Goal: Task Accomplishment & Management: Complete application form

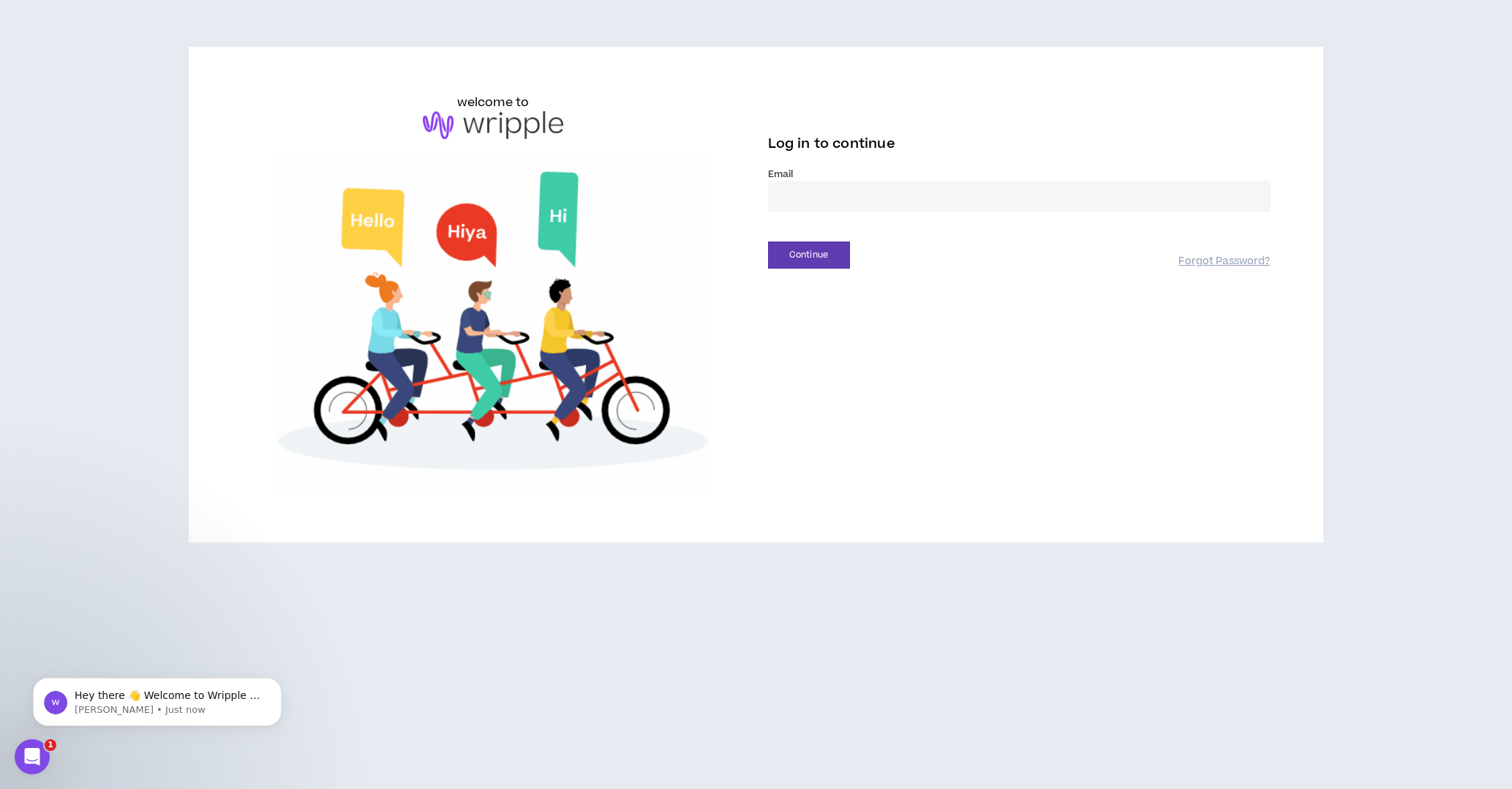
drag, startPoint x: 859, startPoint y: 210, endPoint x: 851, endPoint y: 194, distance: 17.9
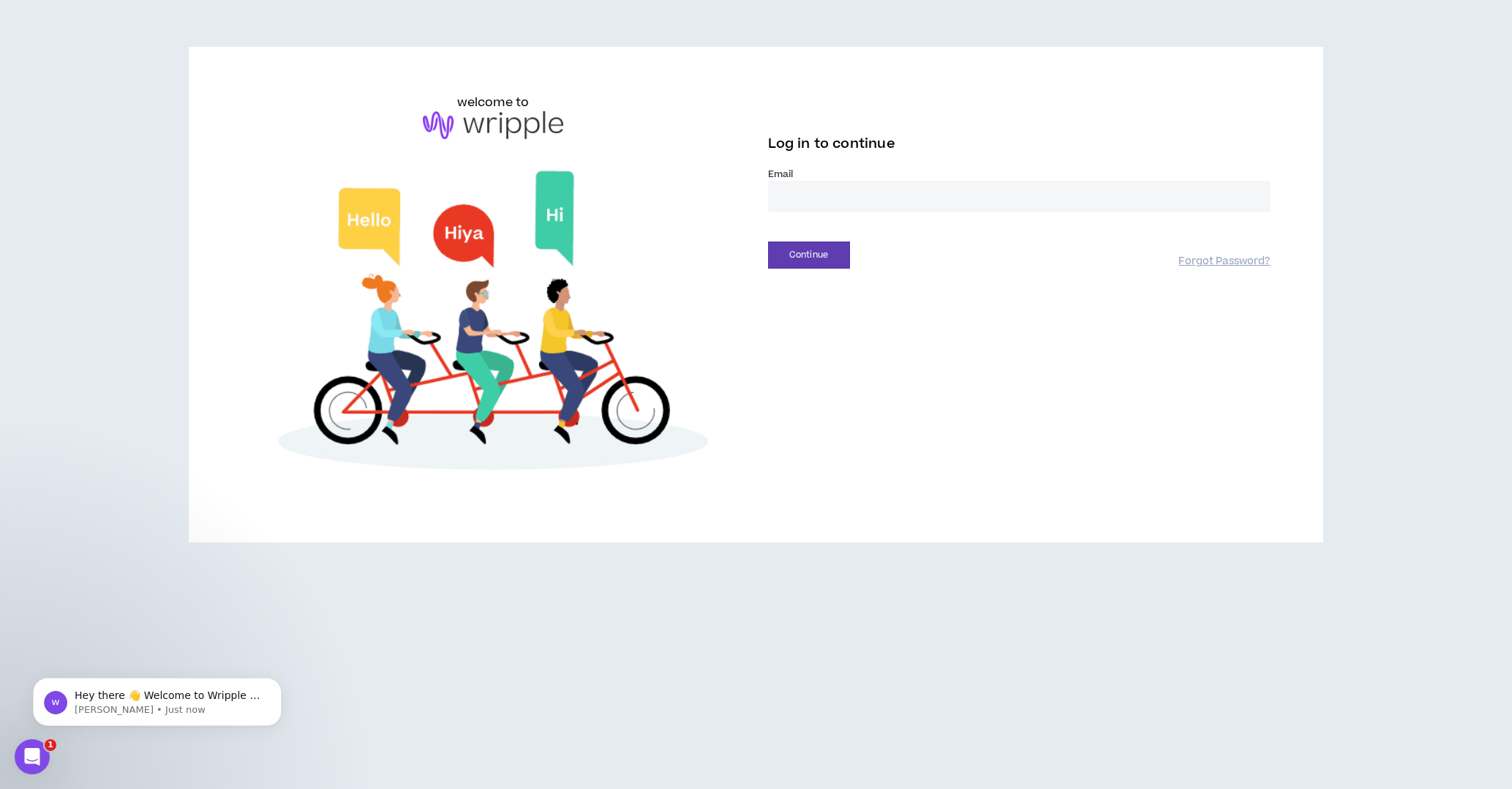
click at [859, 209] on input "email" at bounding box center [1019, 196] width 503 height 31
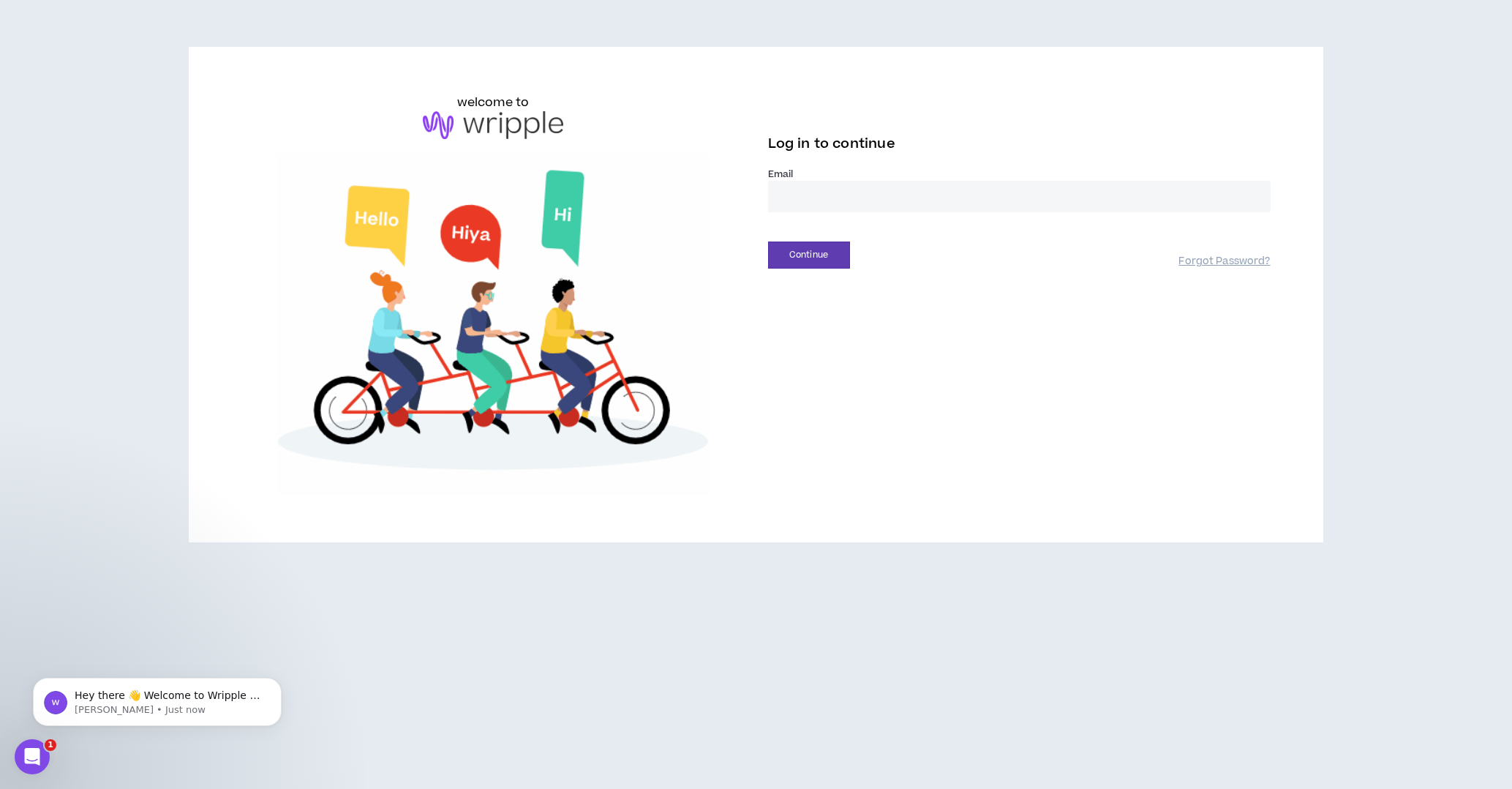
type input "**********"
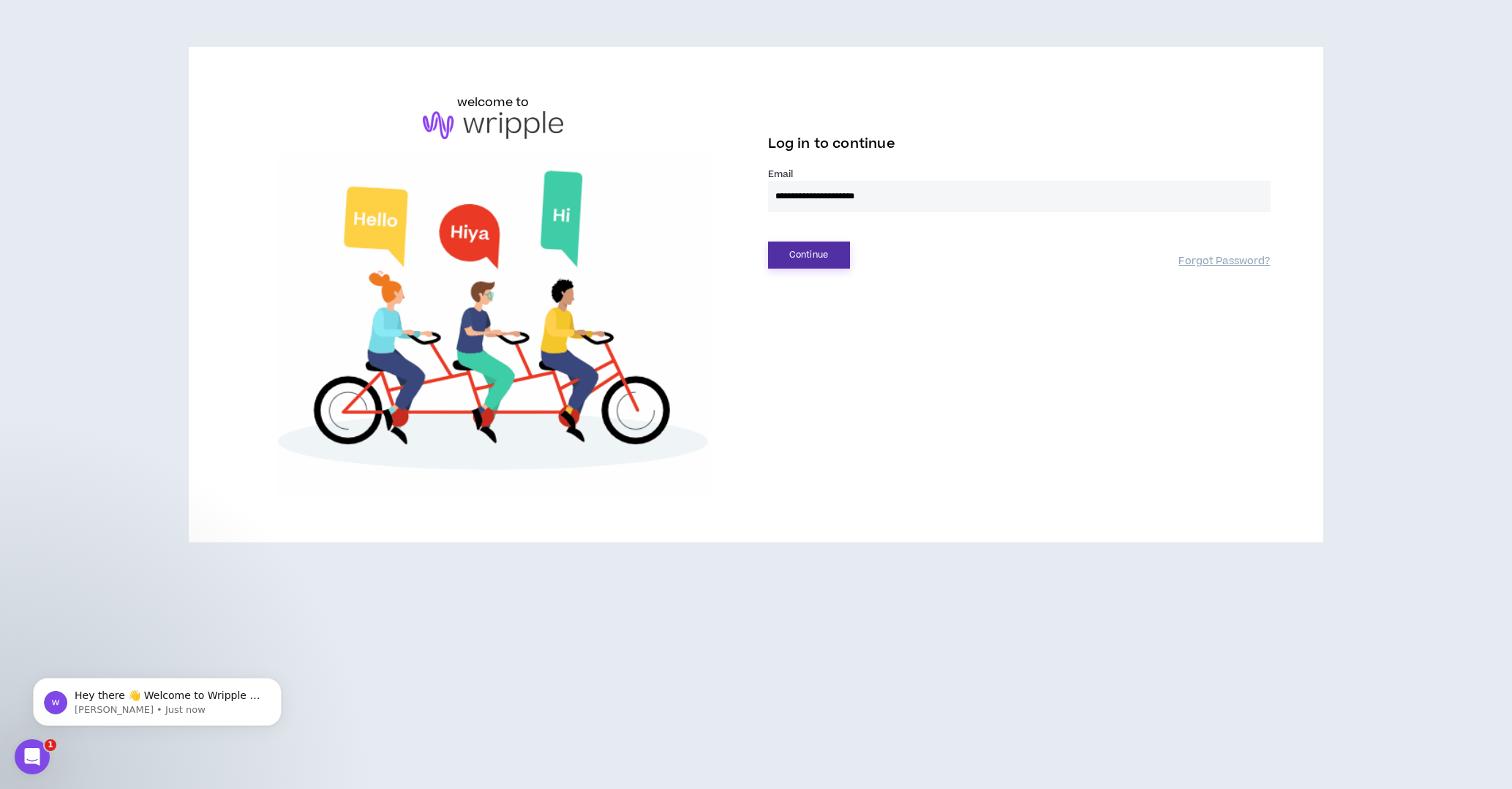
click at [821, 251] on button "Continue" at bounding box center [808, 255] width 82 height 27
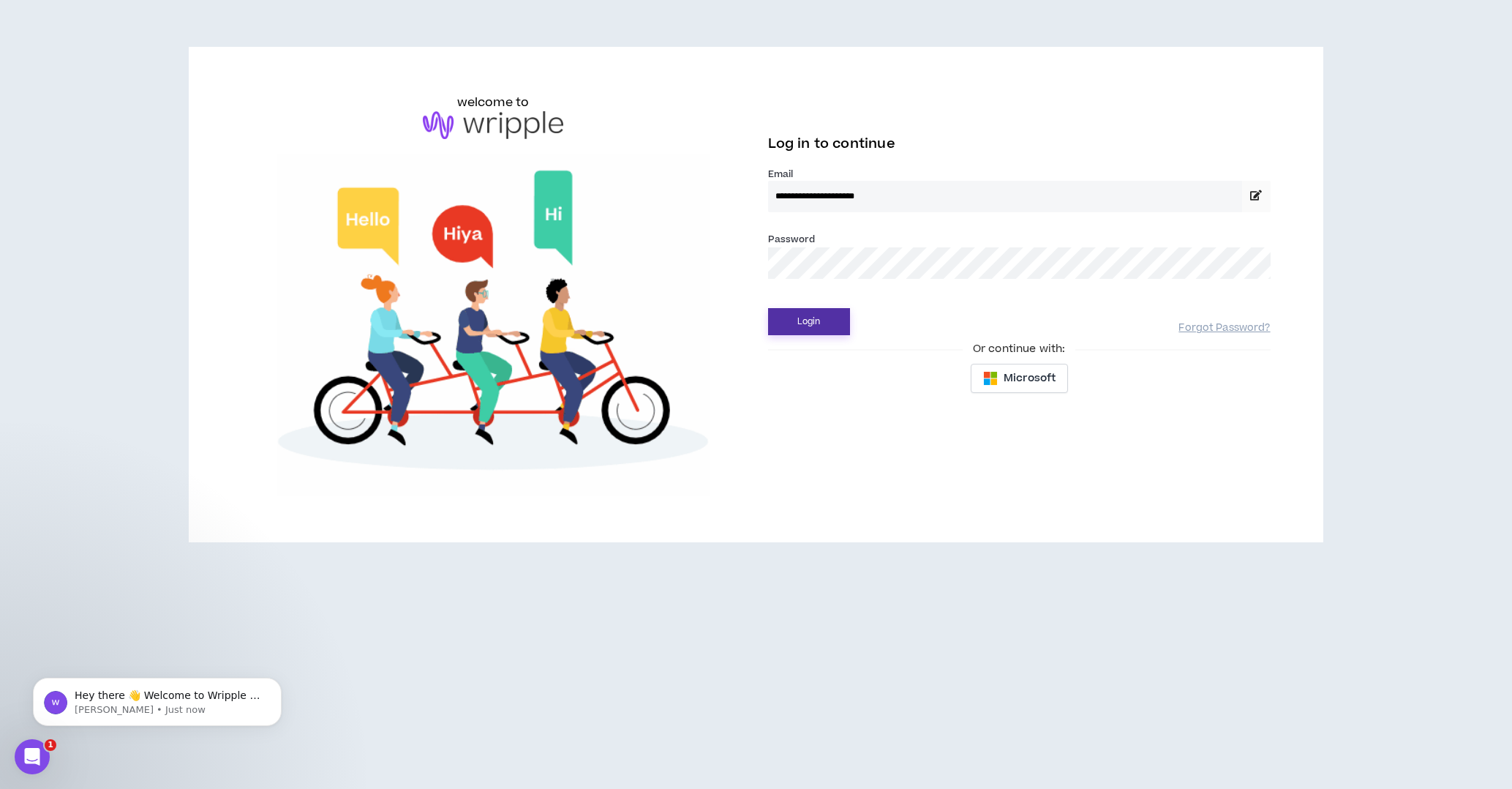
click at [800, 313] on button "Login" at bounding box center [808, 321] width 82 height 27
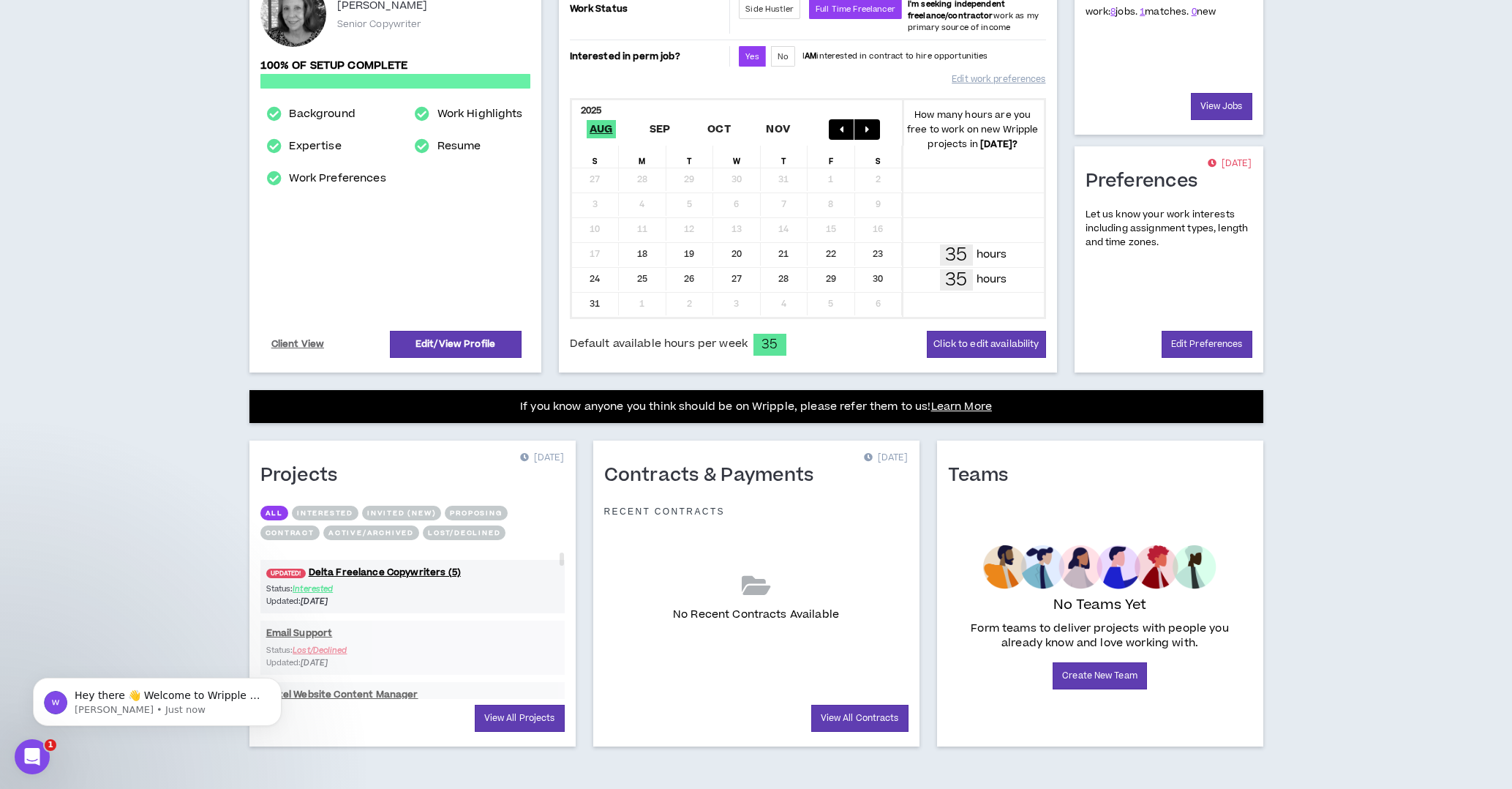
scroll to position [221, 0]
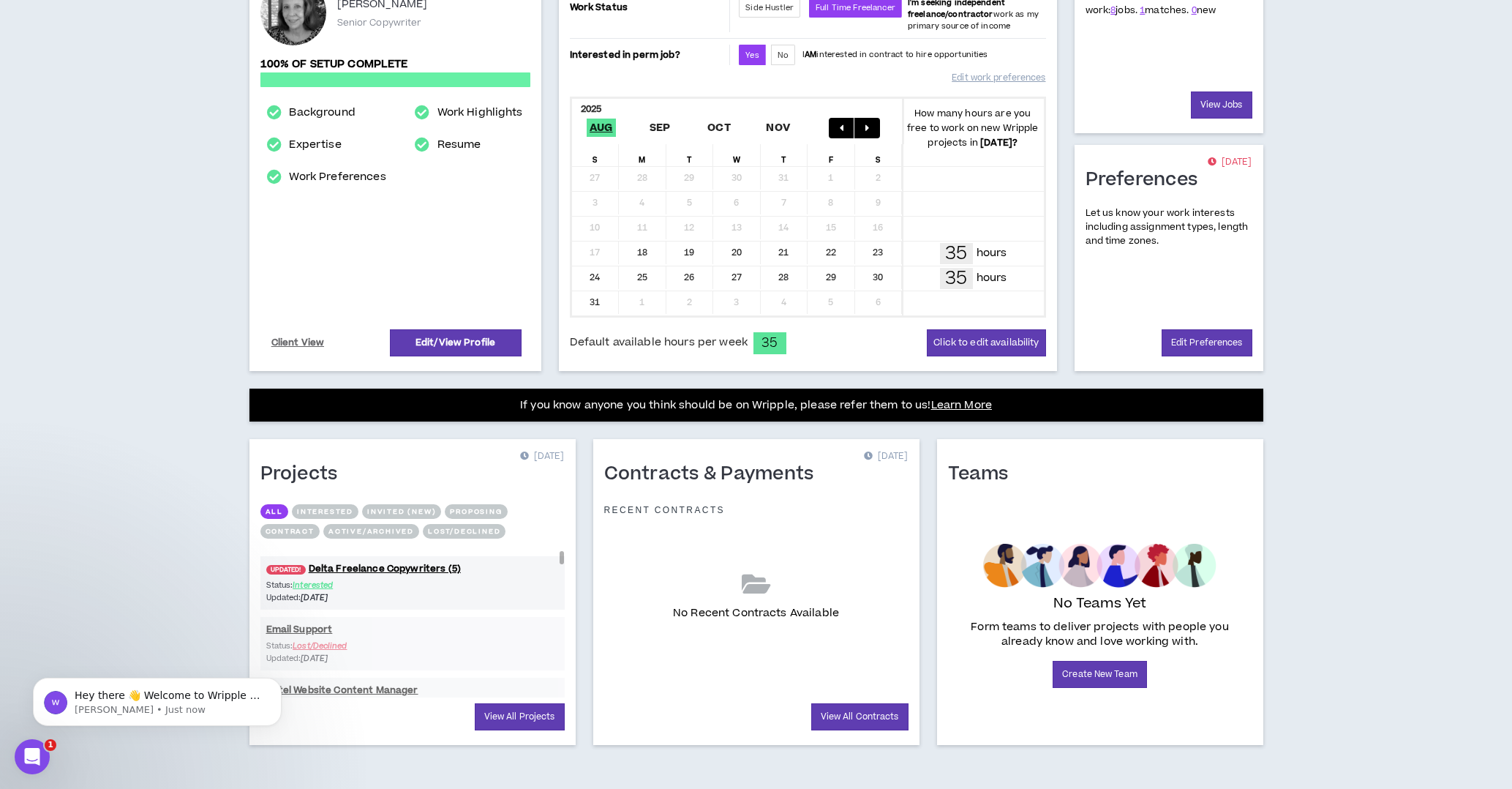
click at [520, 585] on div "Status: Interested Updated: 4 days ago" at bounding box center [412, 591] width 305 height 25
click at [486, 586] on div "Status: Interested Updated: 4 days ago" at bounding box center [412, 594] width 305 height 25
click at [393, 572] on link "UPDATED! Delta Freelance Copywriters (5)" at bounding box center [412, 571] width 305 height 14
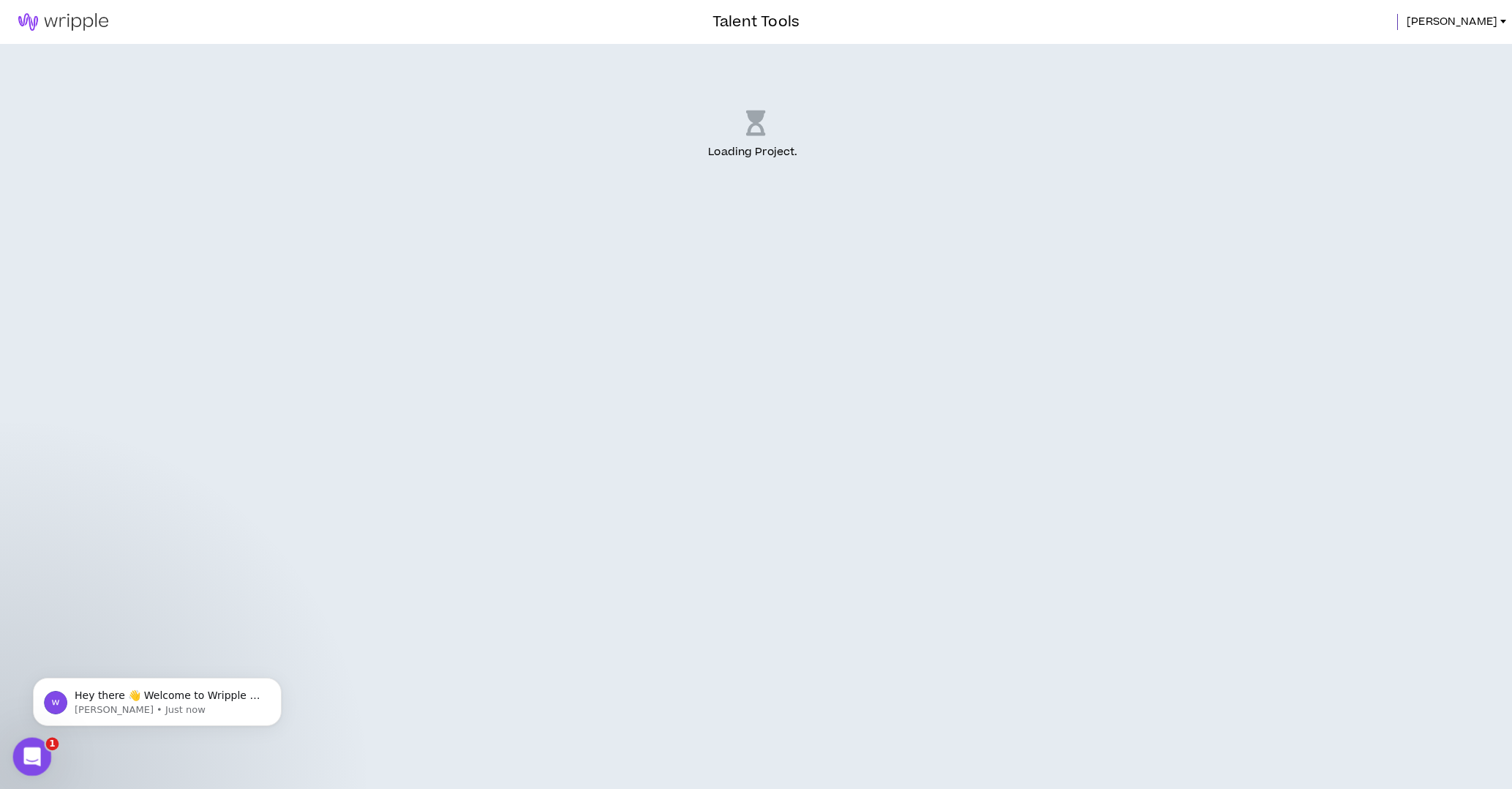
click at [31, 753] on icon "Open Intercom Messenger" at bounding box center [30, 754] width 11 height 12
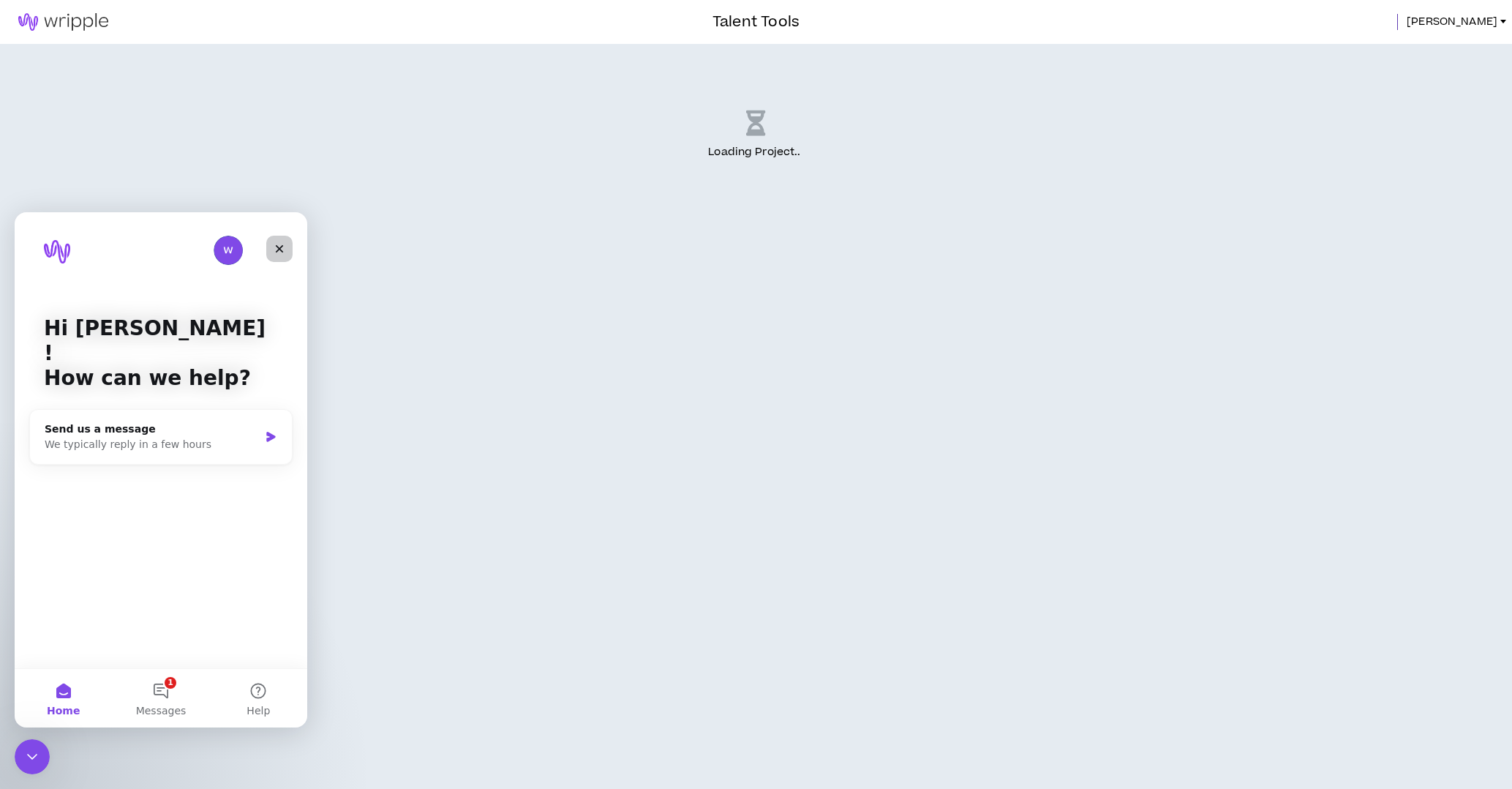
click at [278, 251] on icon "Close" at bounding box center [279, 249] width 8 height 8
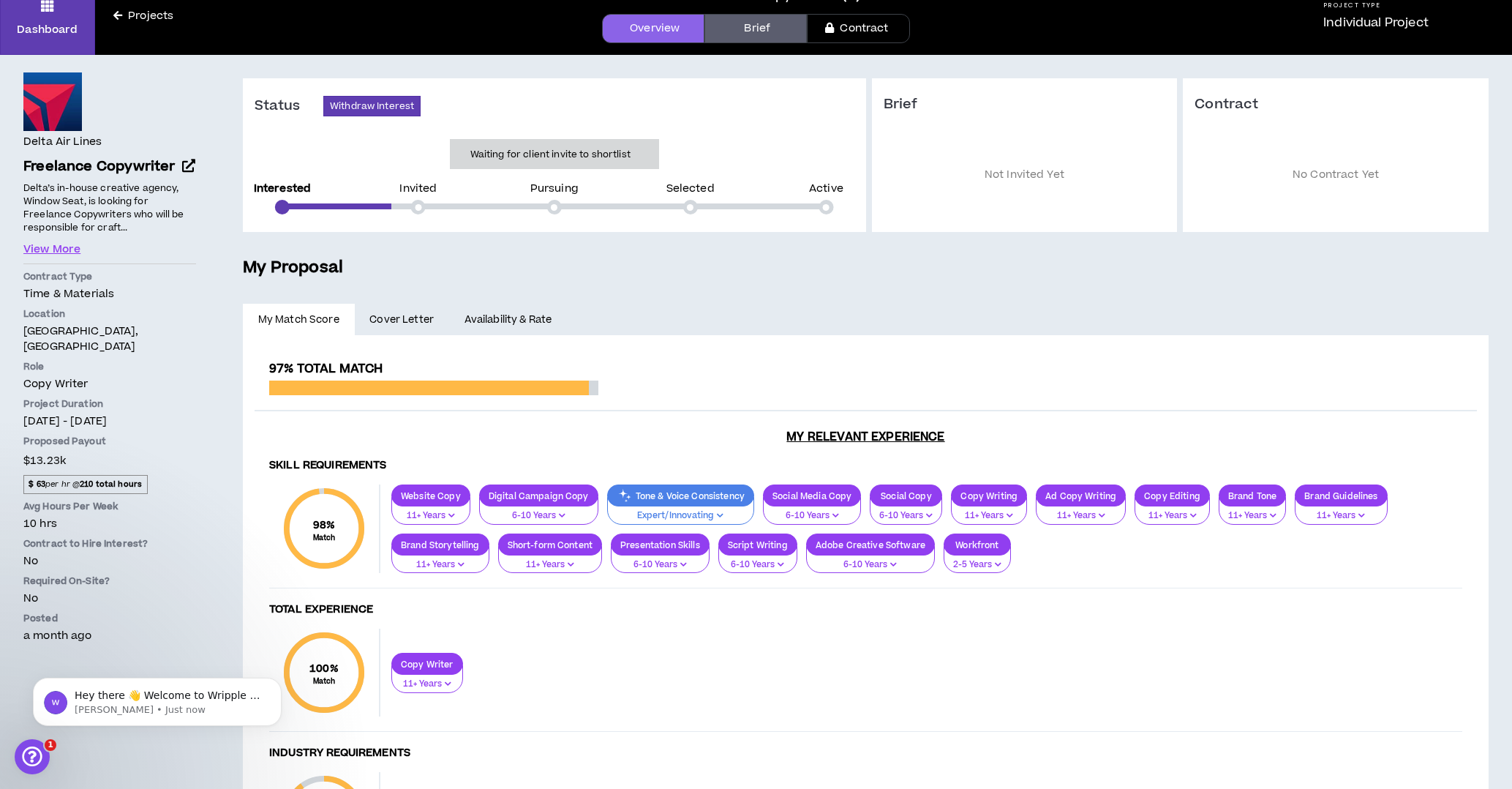
scroll to position [77, 0]
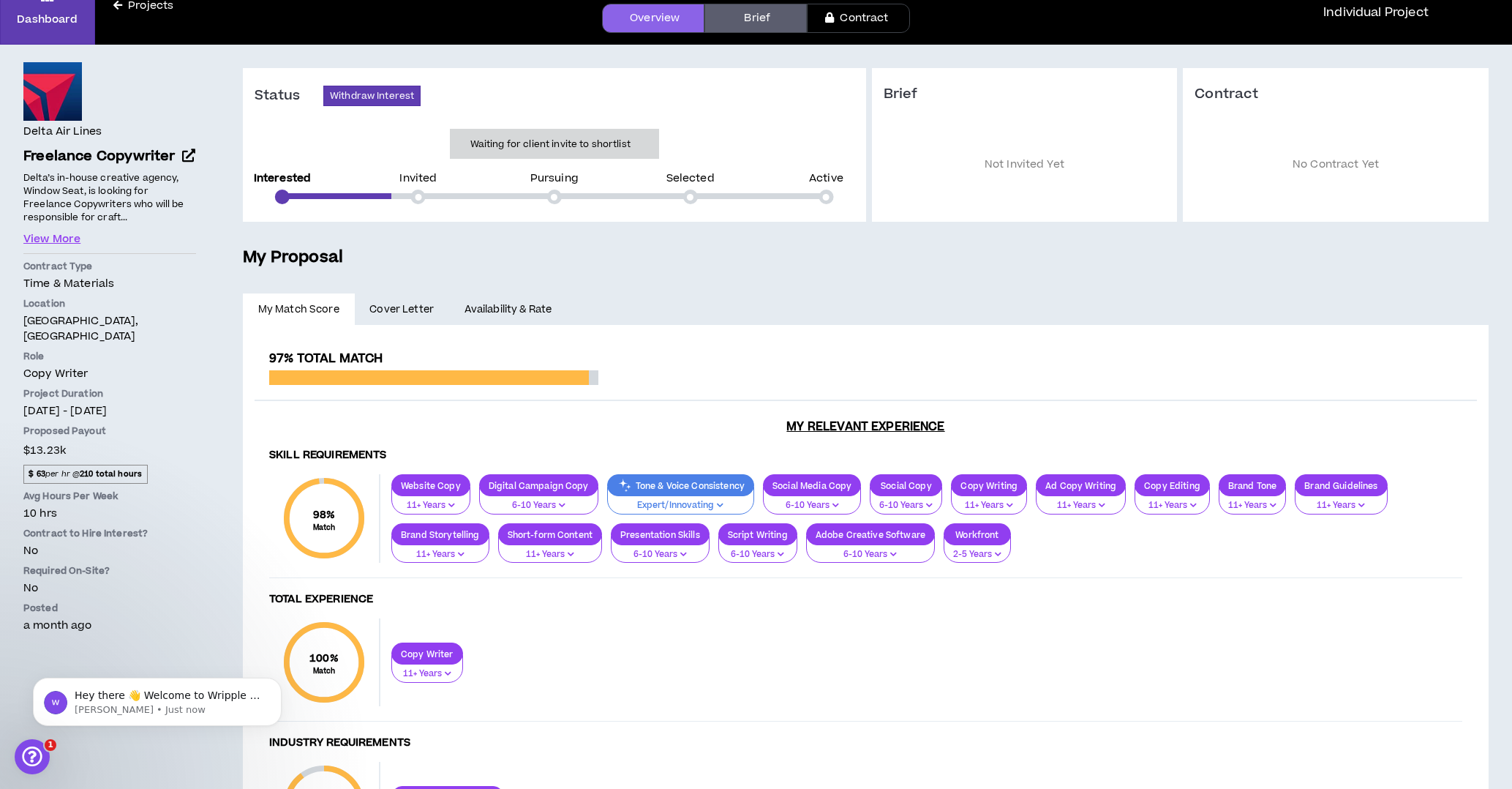
click at [491, 311] on link "Availability & Rate" at bounding box center [508, 309] width 117 height 32
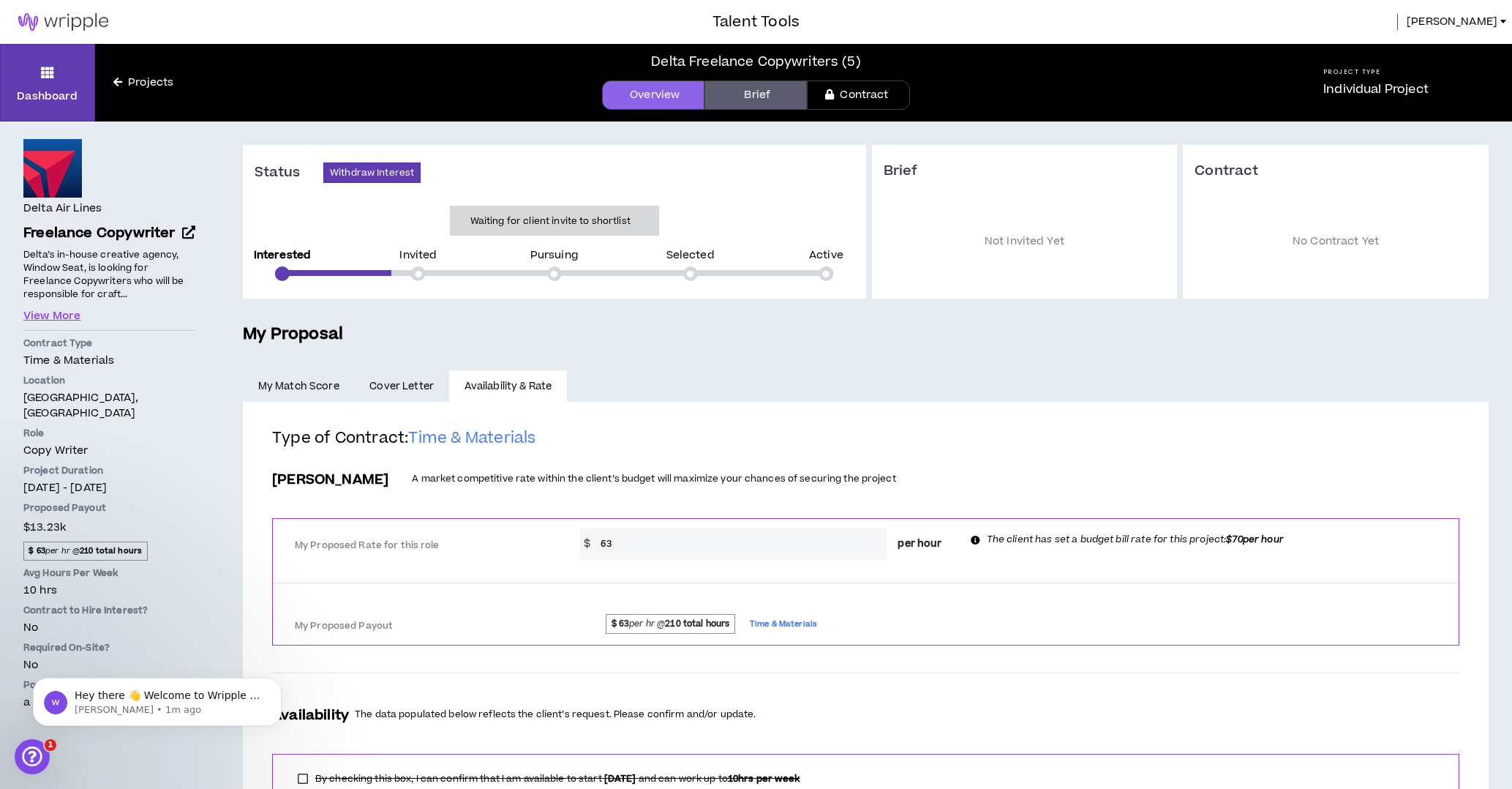
click at [395, 387] on span "Cover Letter" at bounding box center [402, 386] width 64 height 16
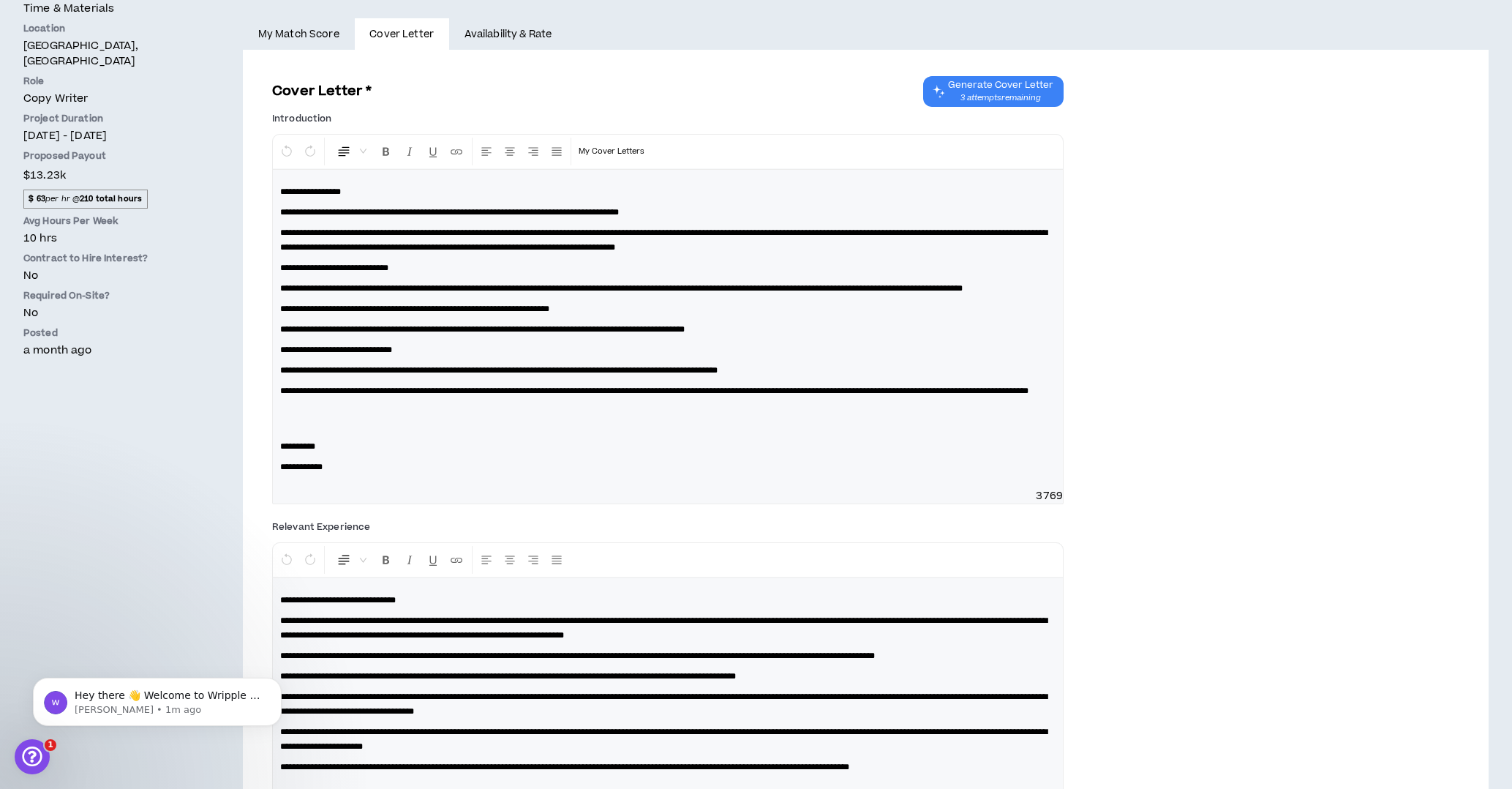
scroll to position [563, 0]
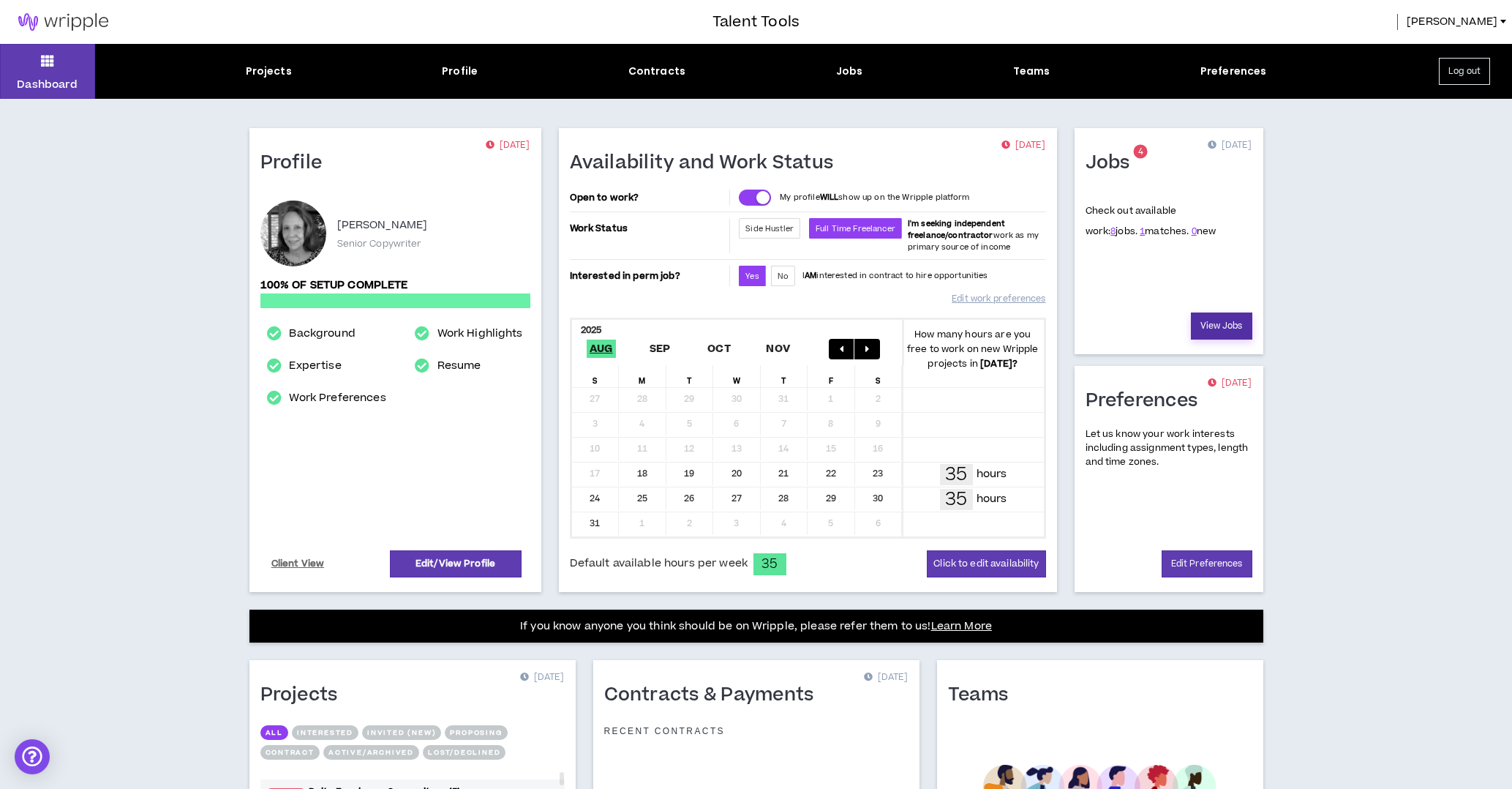
click at [1213, 321] on link "View Jobs" at bounding box center [1221, 326] width 61 height 27
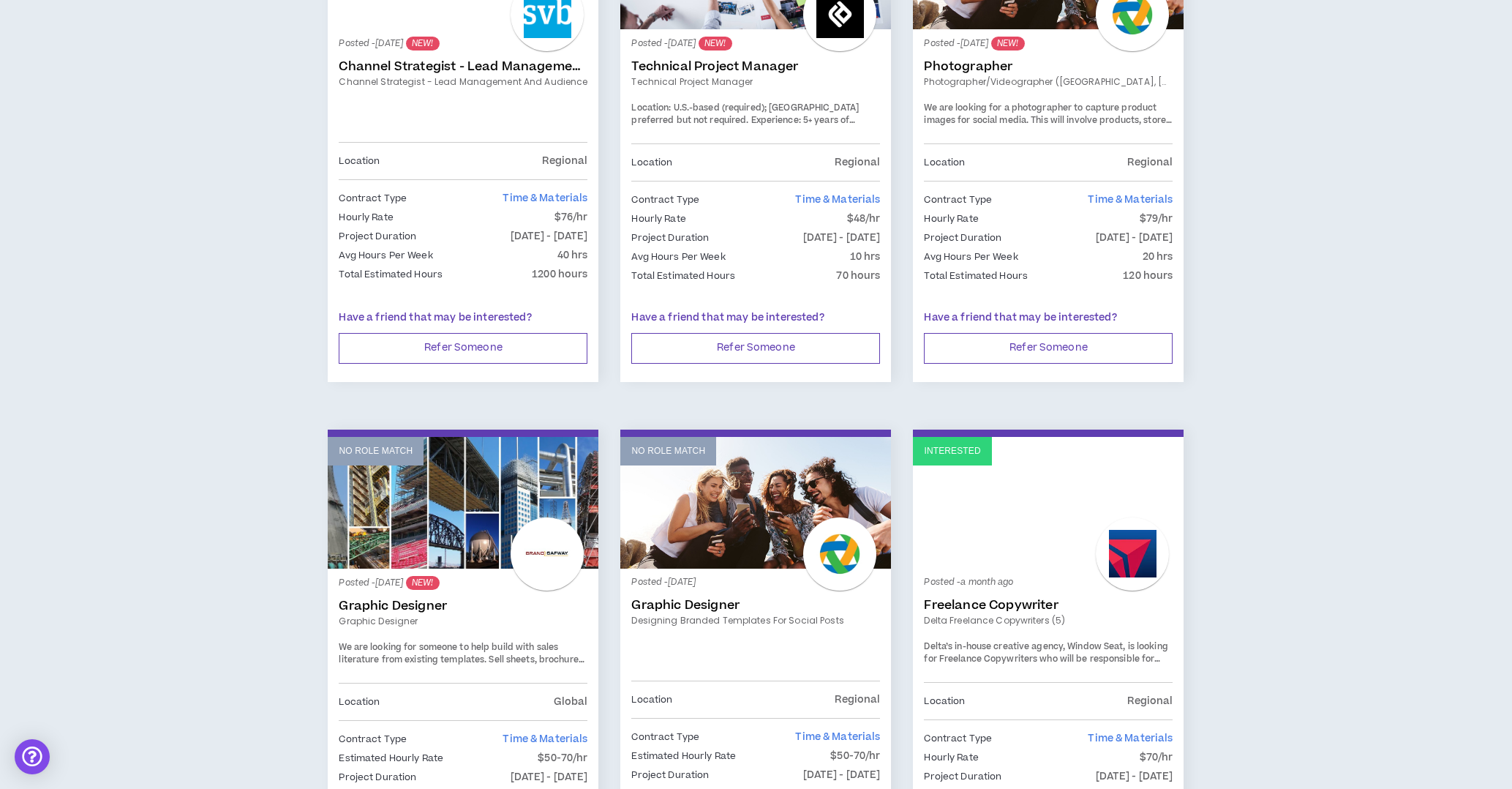
scroll to position [499, 0]
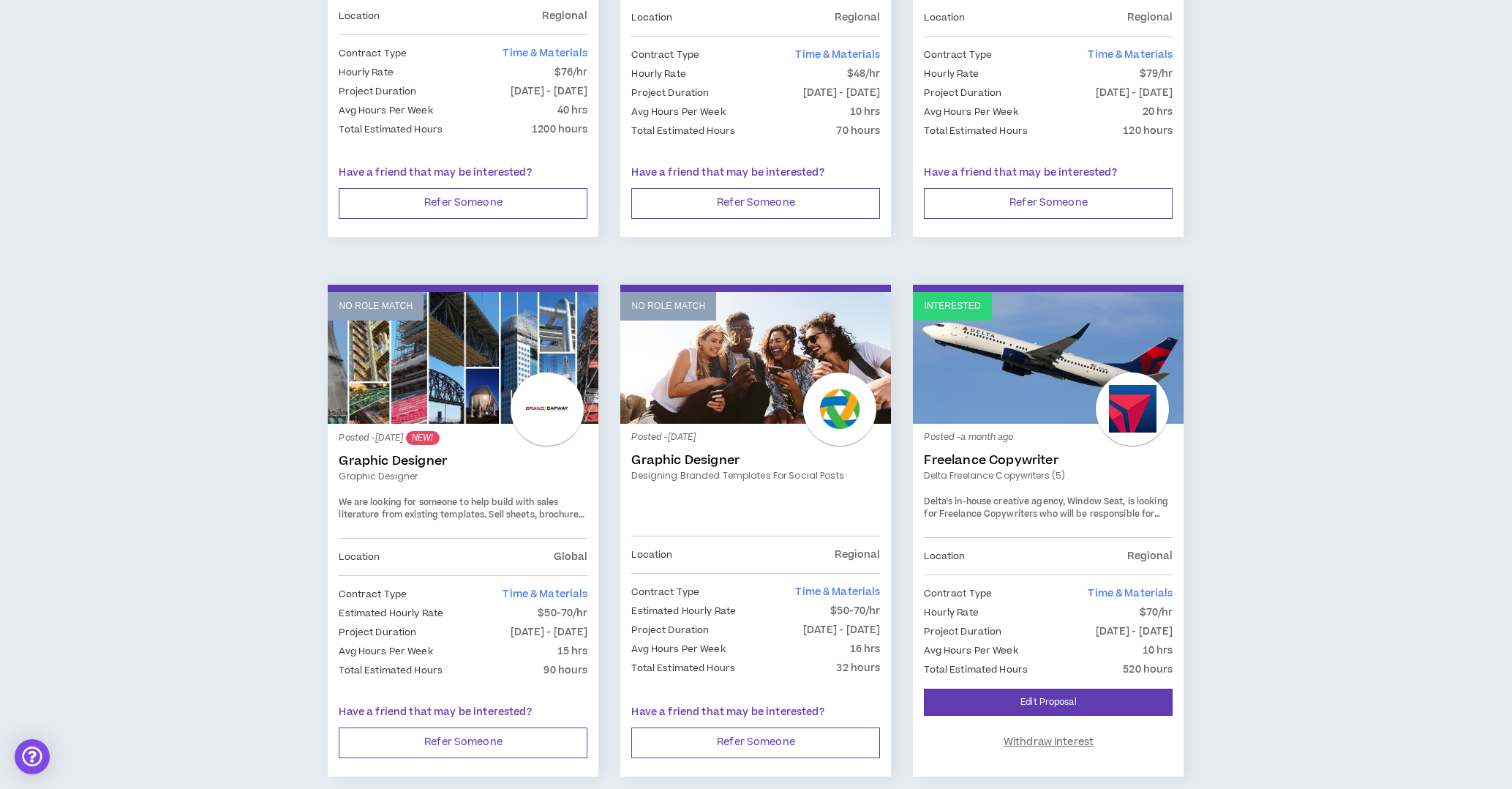
click at [1167, 477] on link "Delta Freelance Copywriters (5)" at bounding box center [1048, 476] width 248 height 14
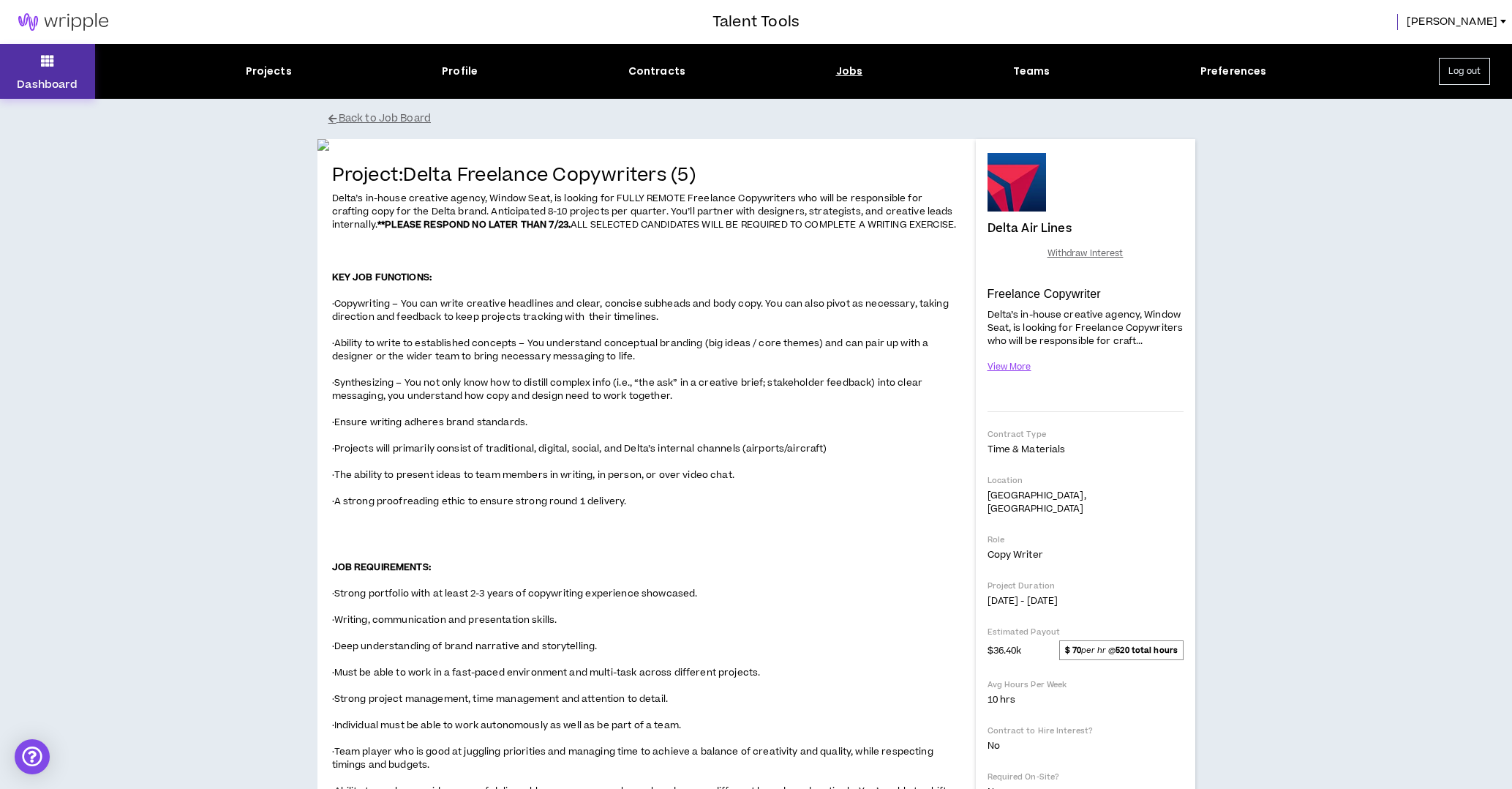
click at [44, 64] on icon at bounding box center [48, 60] width 14 height 20
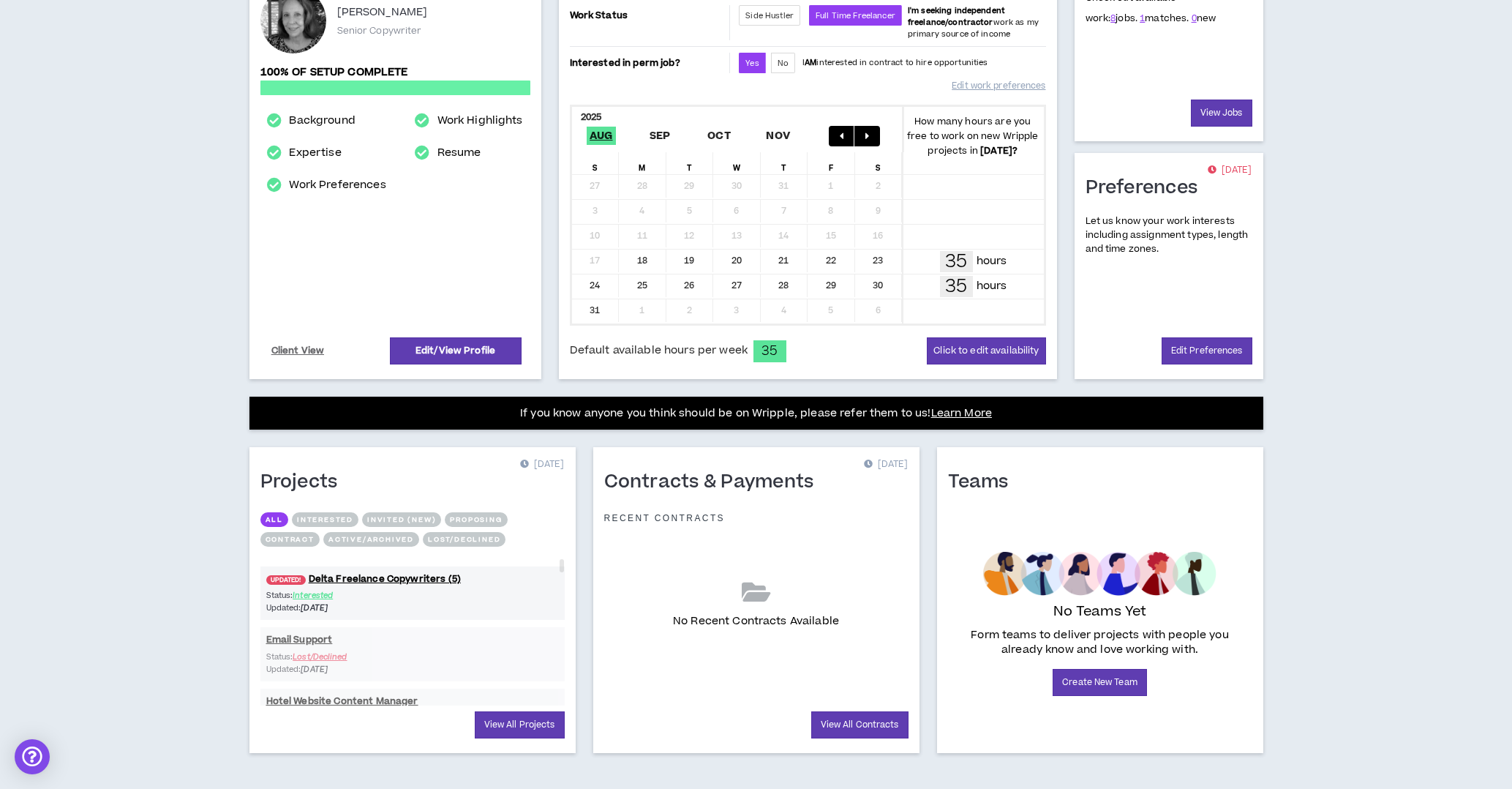
scroll to position [224, 0]
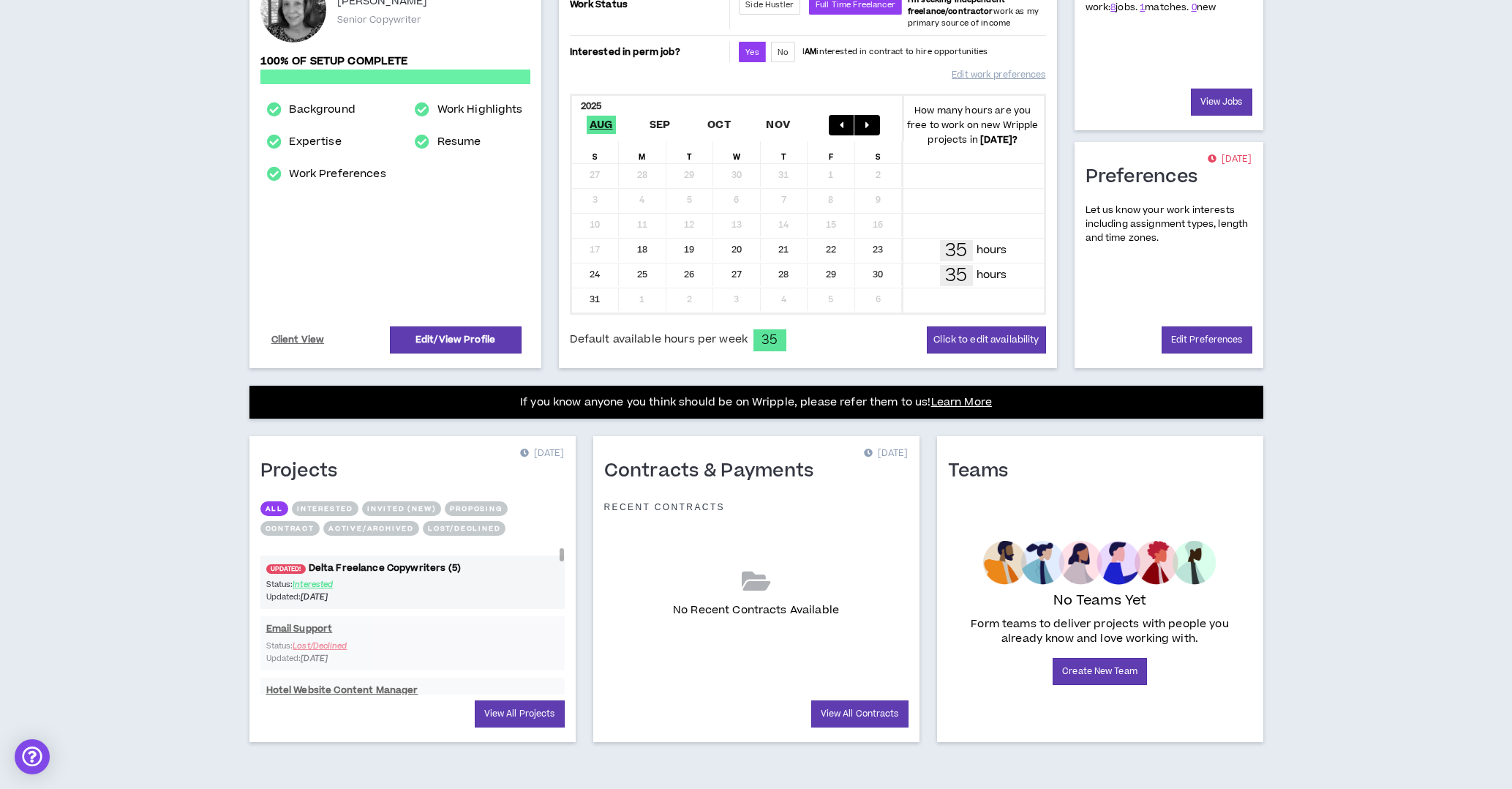
click at [501, 566] on link "UPDATED! Delta Freelance Copywriters (5)" at bounding box center [412, 568] width 305 height 14
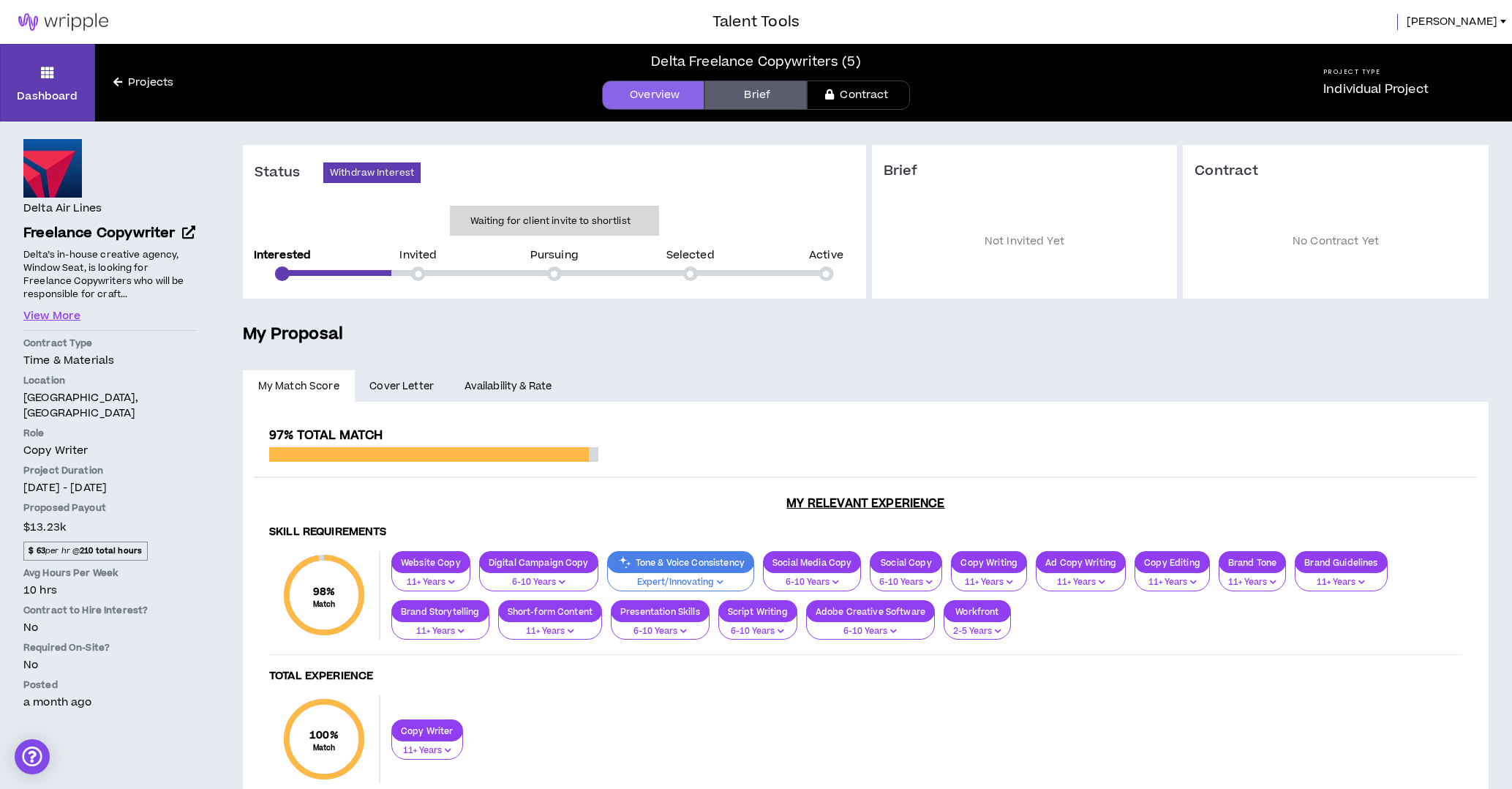
click at [410, 380] on span "Cover Letter" at bounding box center [402, 386] width 64 height 16
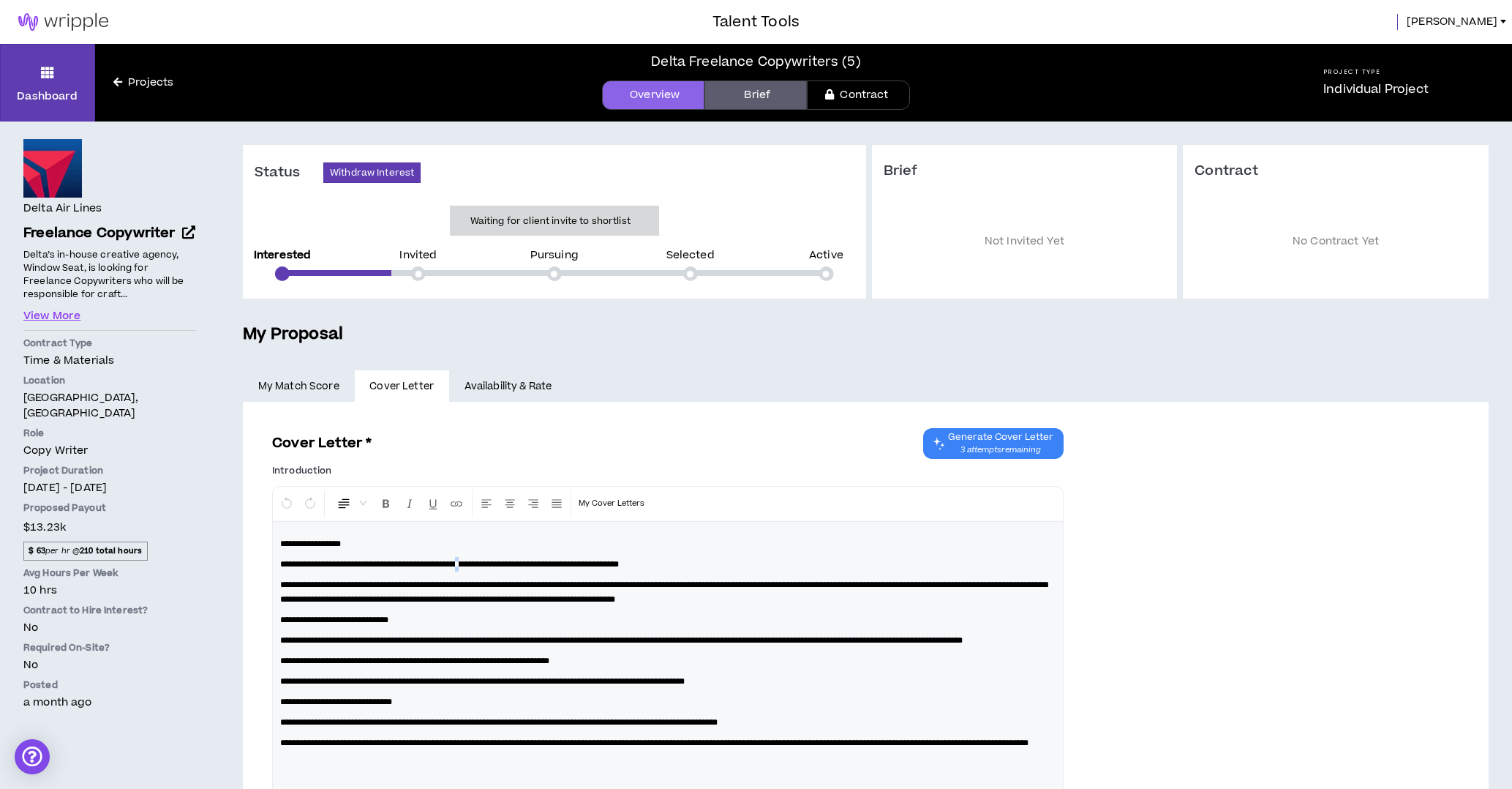
click at [505, 562] on span "**********" at bounding box center [449, 564] width 339 height 9
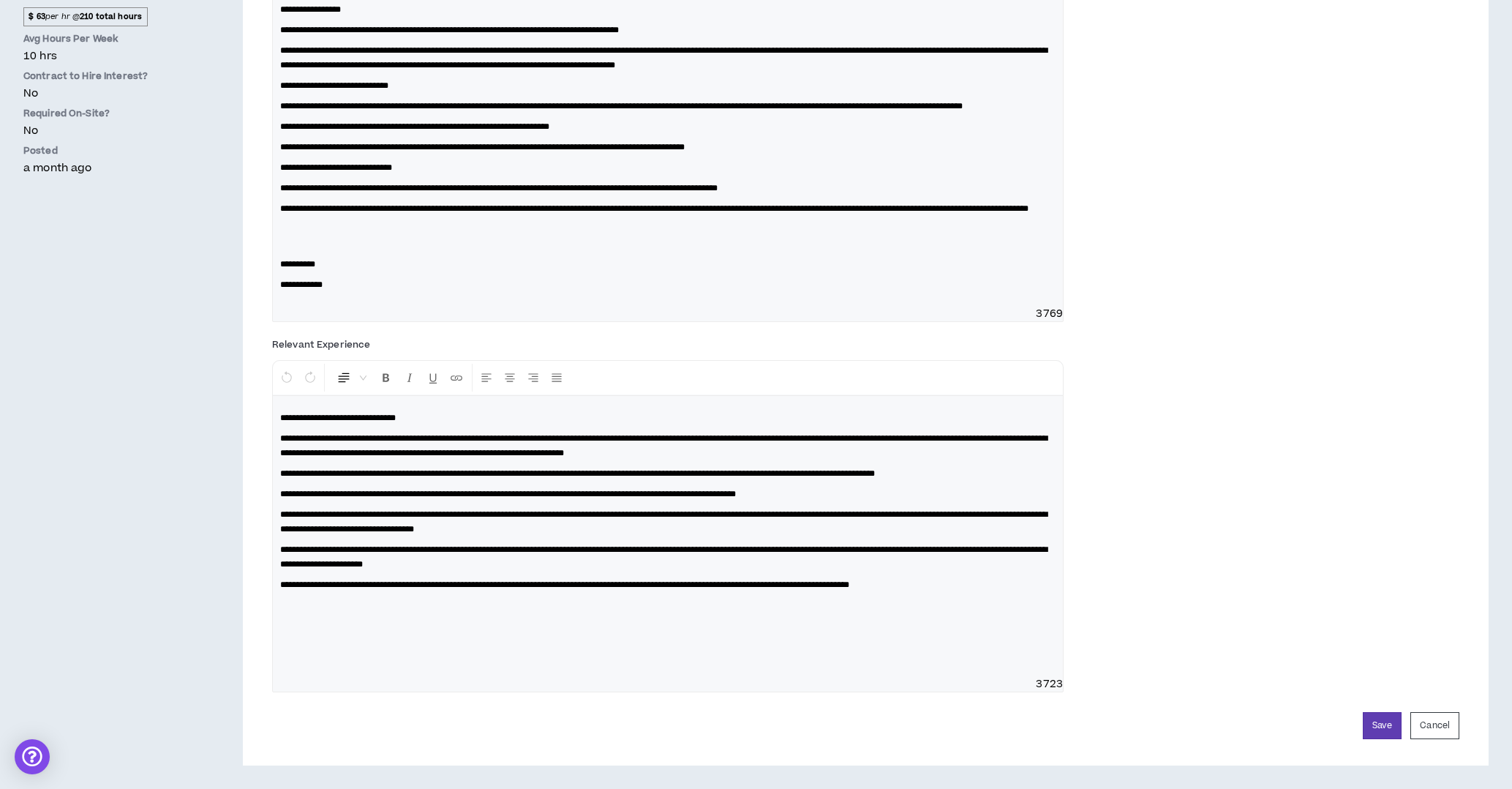
scroll to position [563, 0]
click at [1370, 725] on button "Save" at bounding box center [1382, 725] width 39 height 27
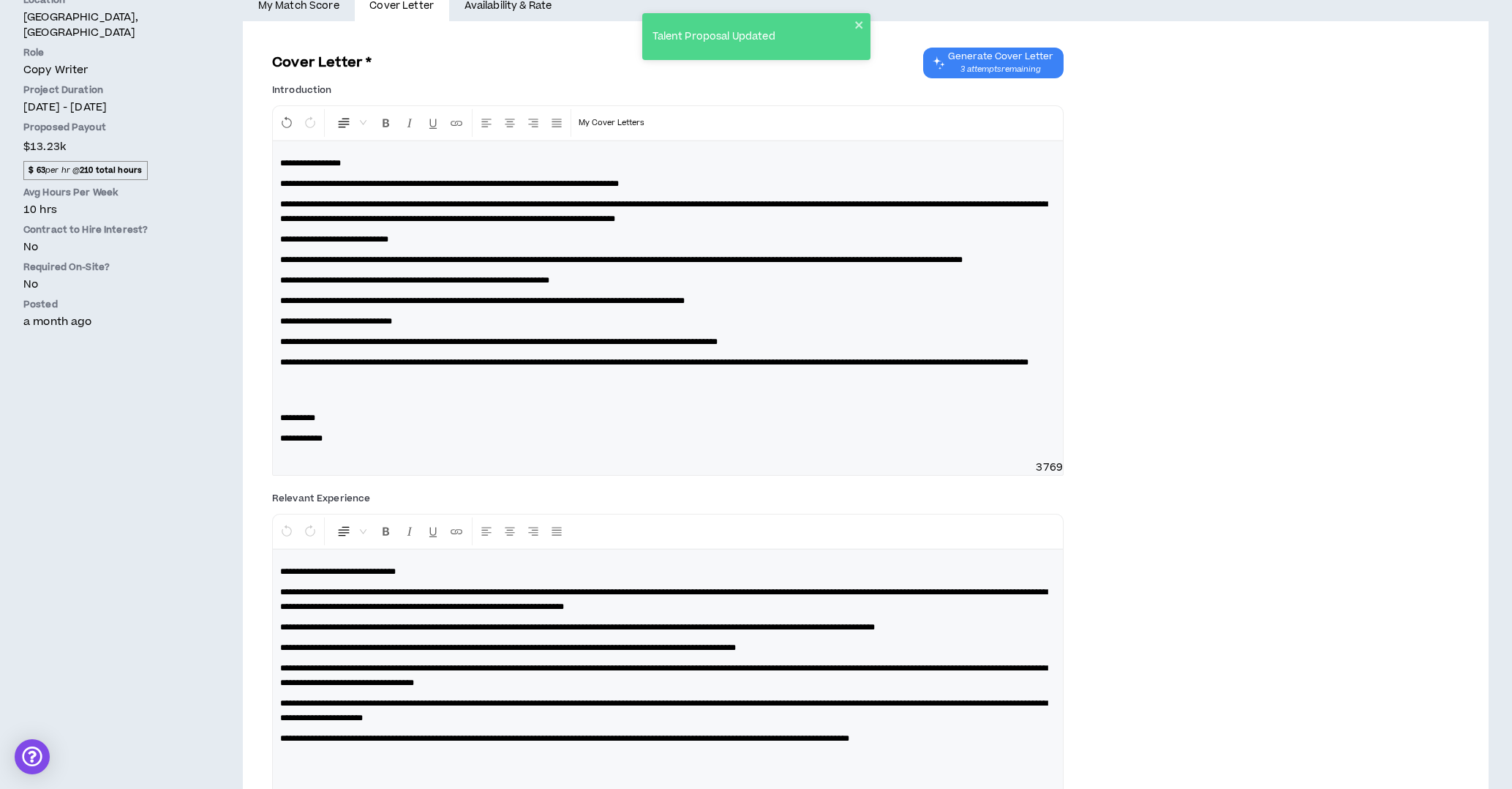
scroll to position [0, 0]
